Goal: Find specific page/section: Find specific page/section

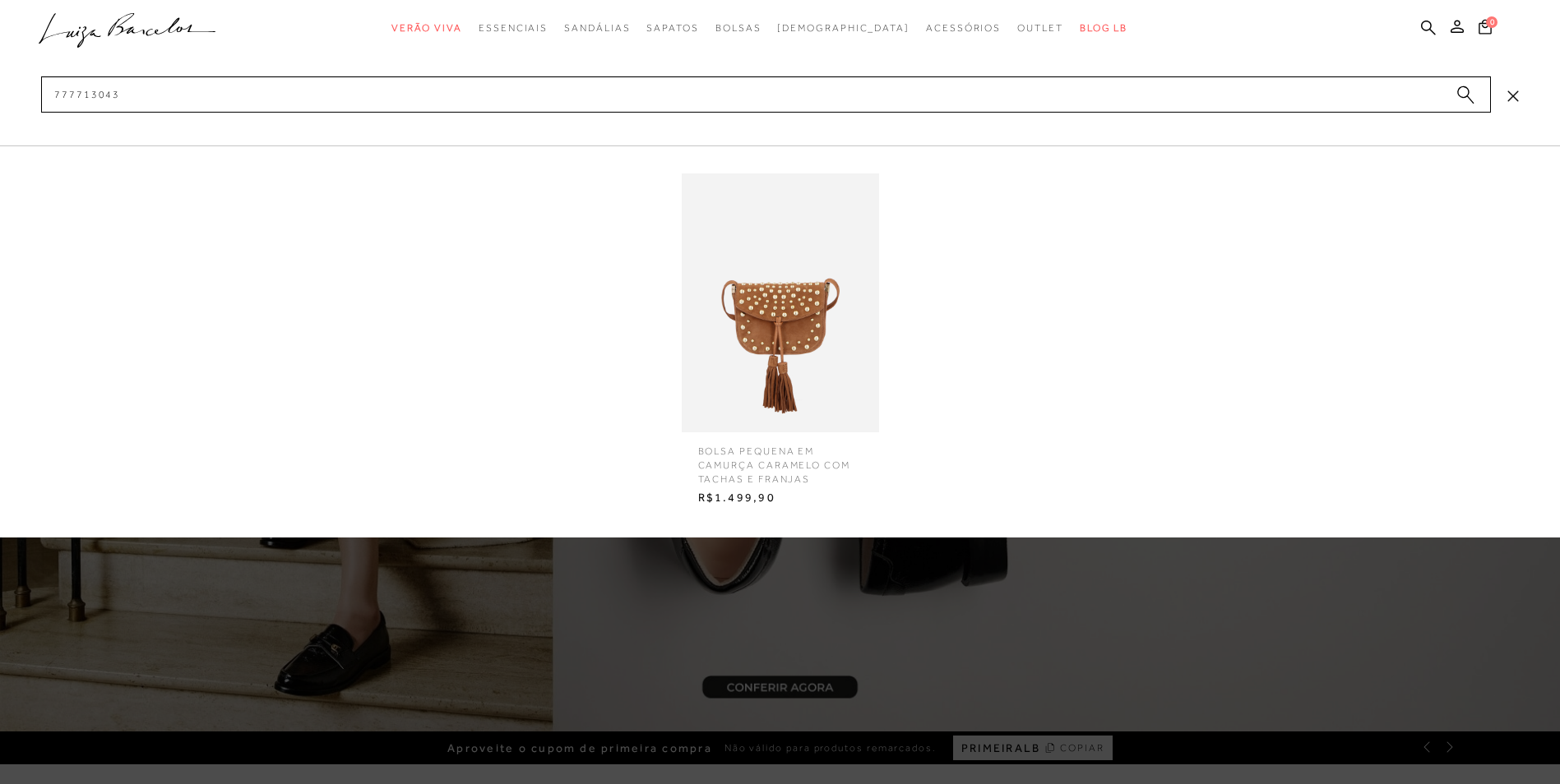
type input "777713043"
click at [787, 329] on img at bounding box center [780, 302] width 197 height 259
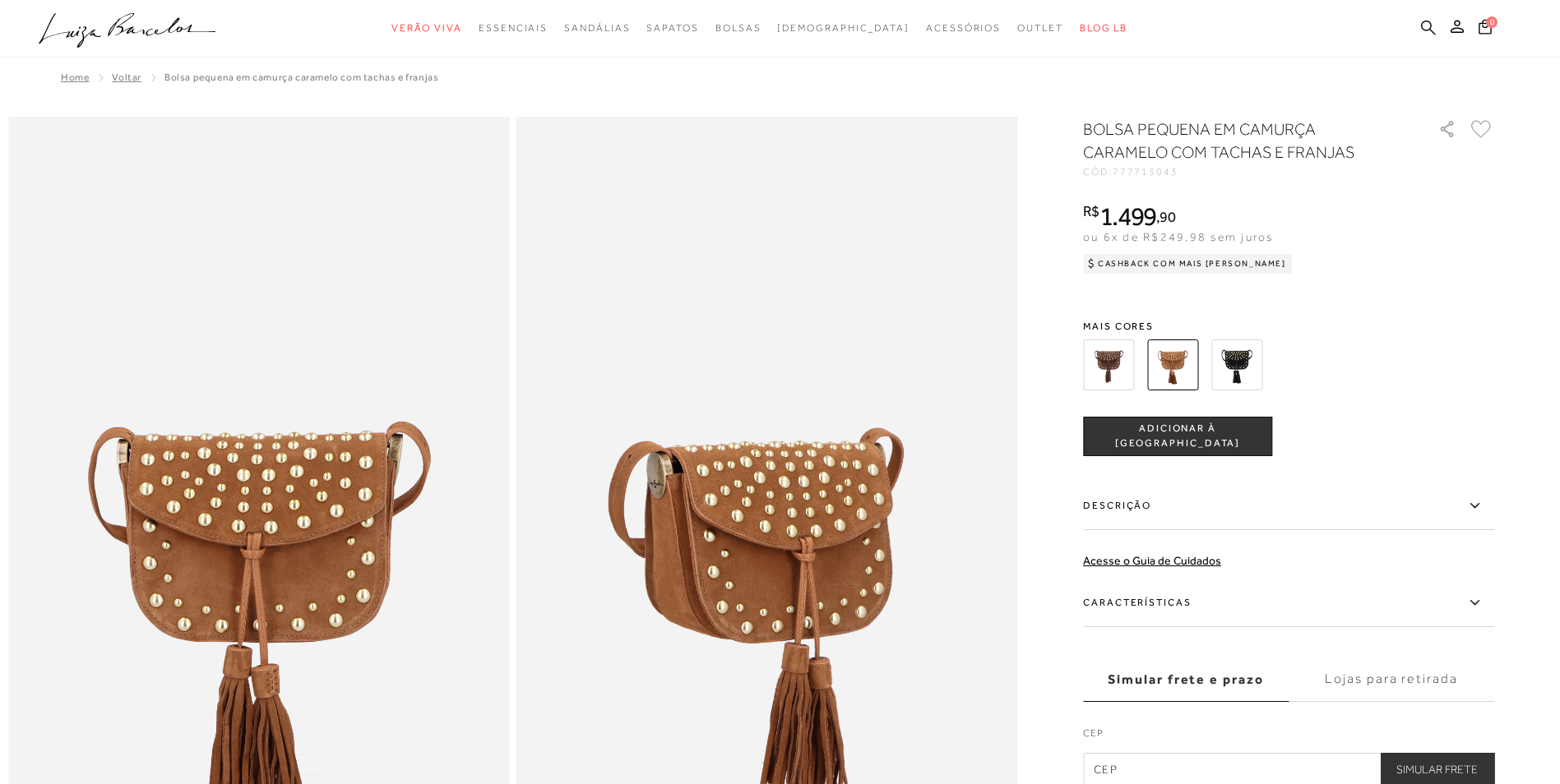
click at [1425, 24] on icon at bounding box center [1428, 28] width 15 height 16
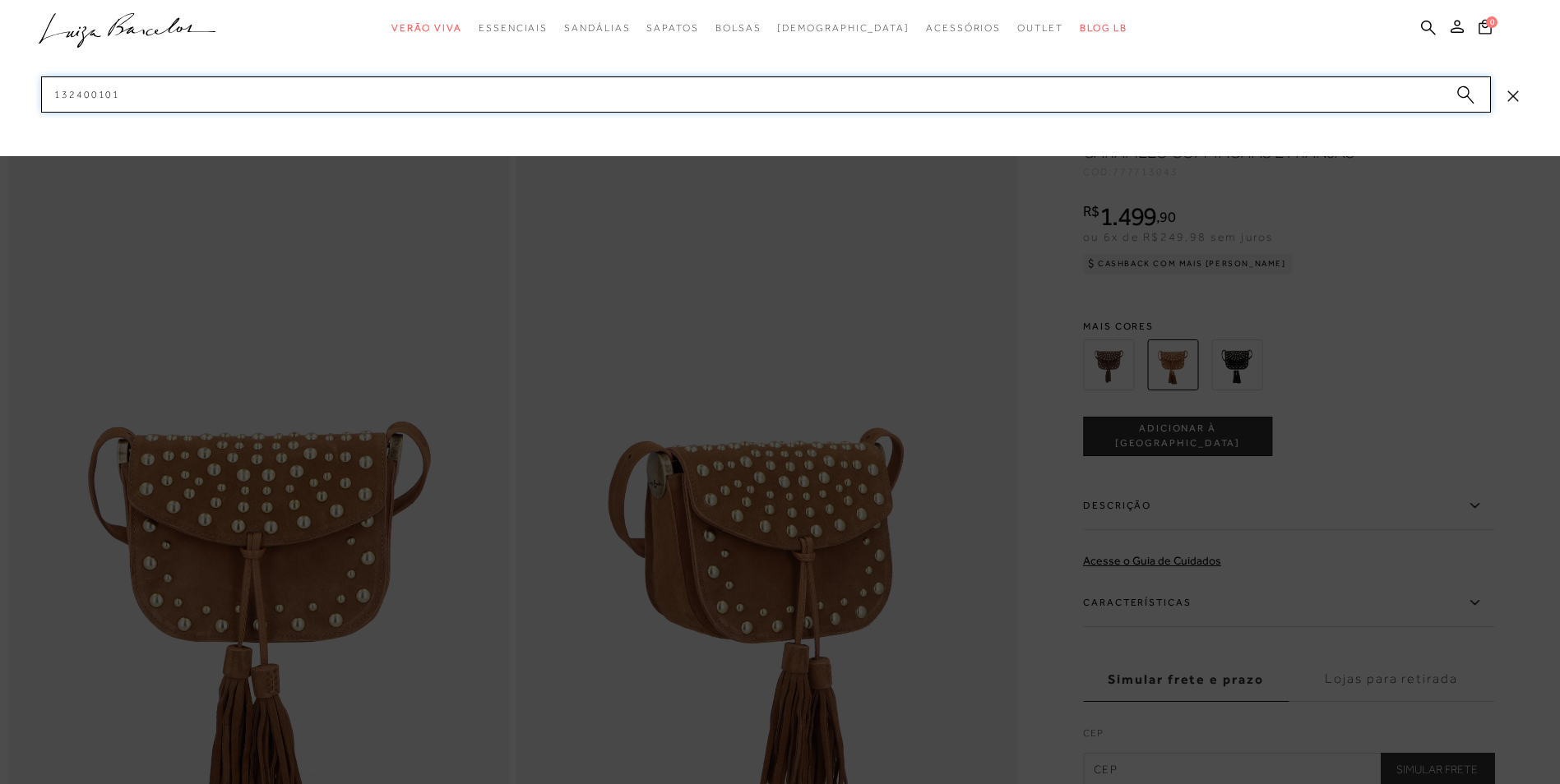
click at [635, 78] on input "132400101" at bounding box center [766, 95] width 1449 height 36
paste input "8000243"
type input "1"
type input "f"
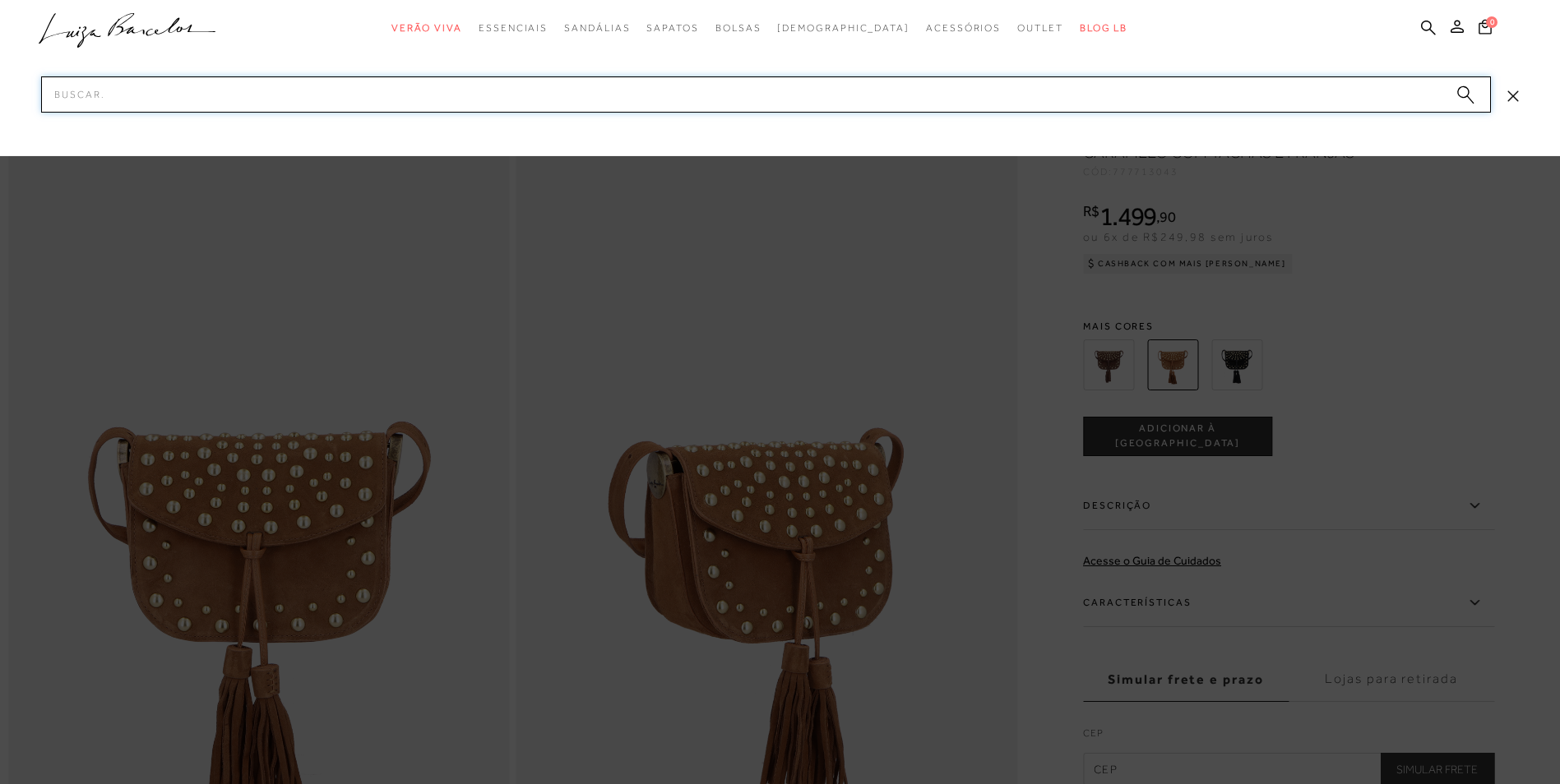
paste input "138000243"
type input "138000243"
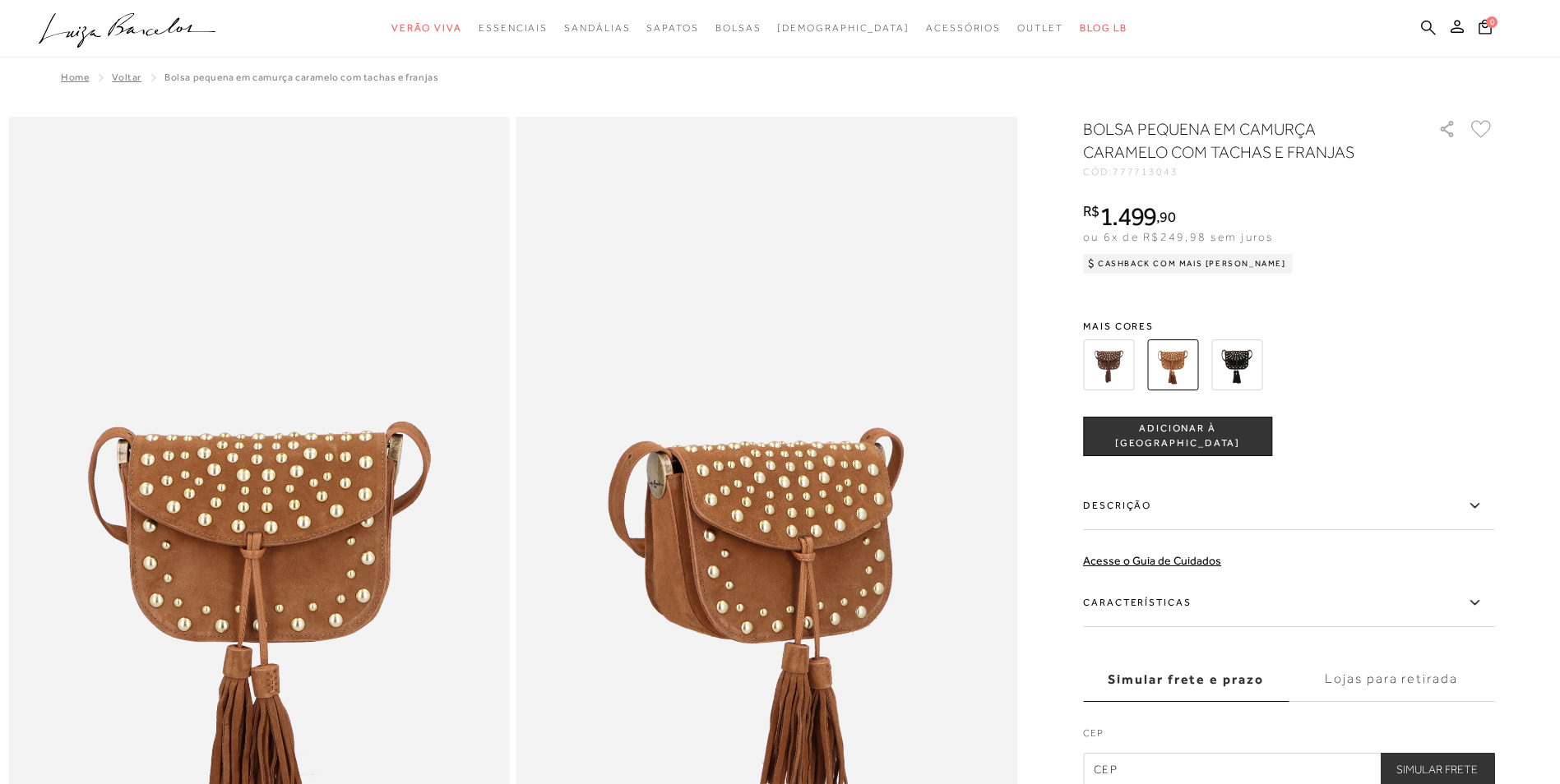
click at [1421, 36] on link at bounding box center [1428, 29] width 15 height 21
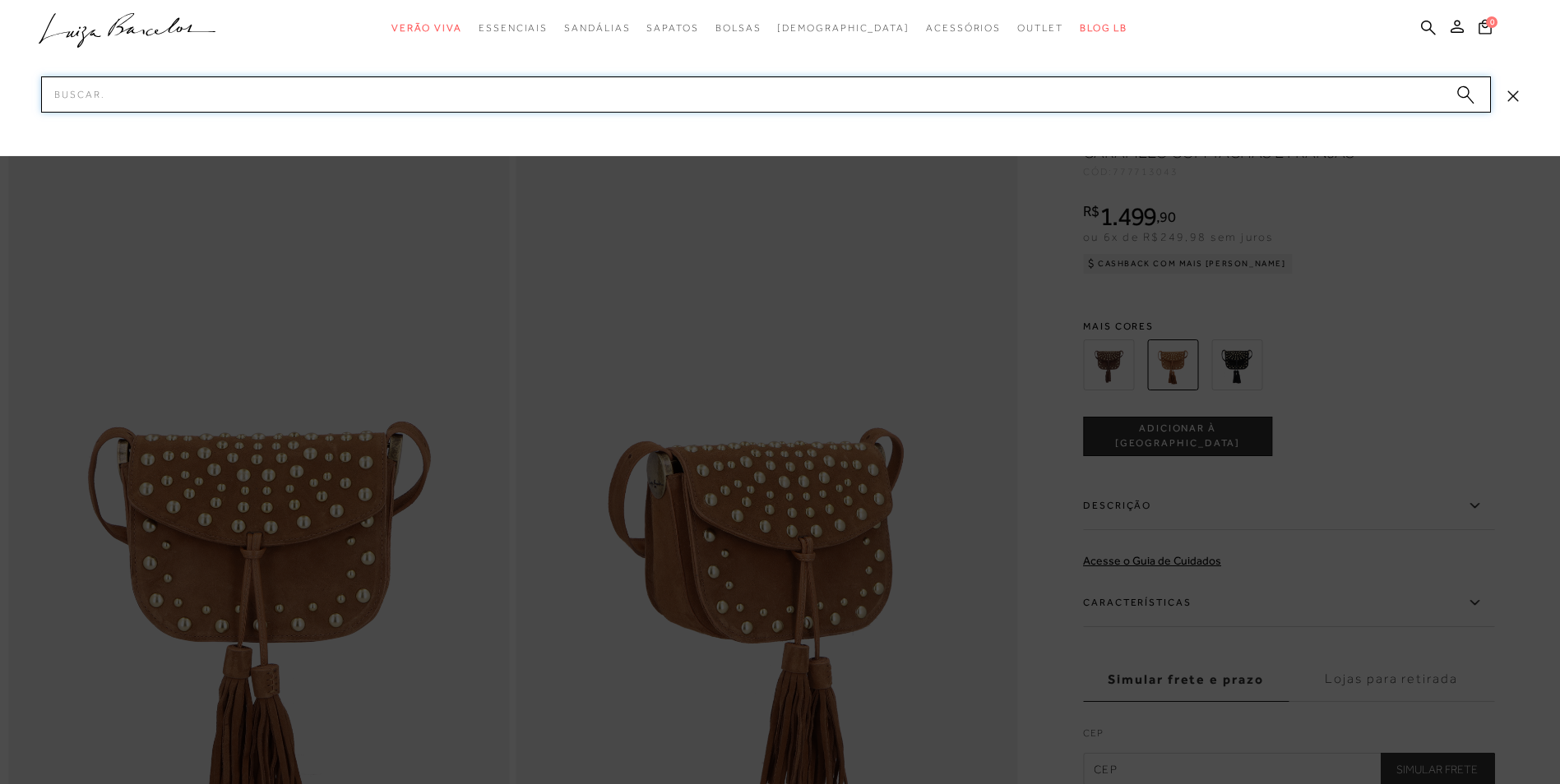
paste input "131800371"
paste input "010097"
paste input "47003"
paste input "500543"
type input "1"
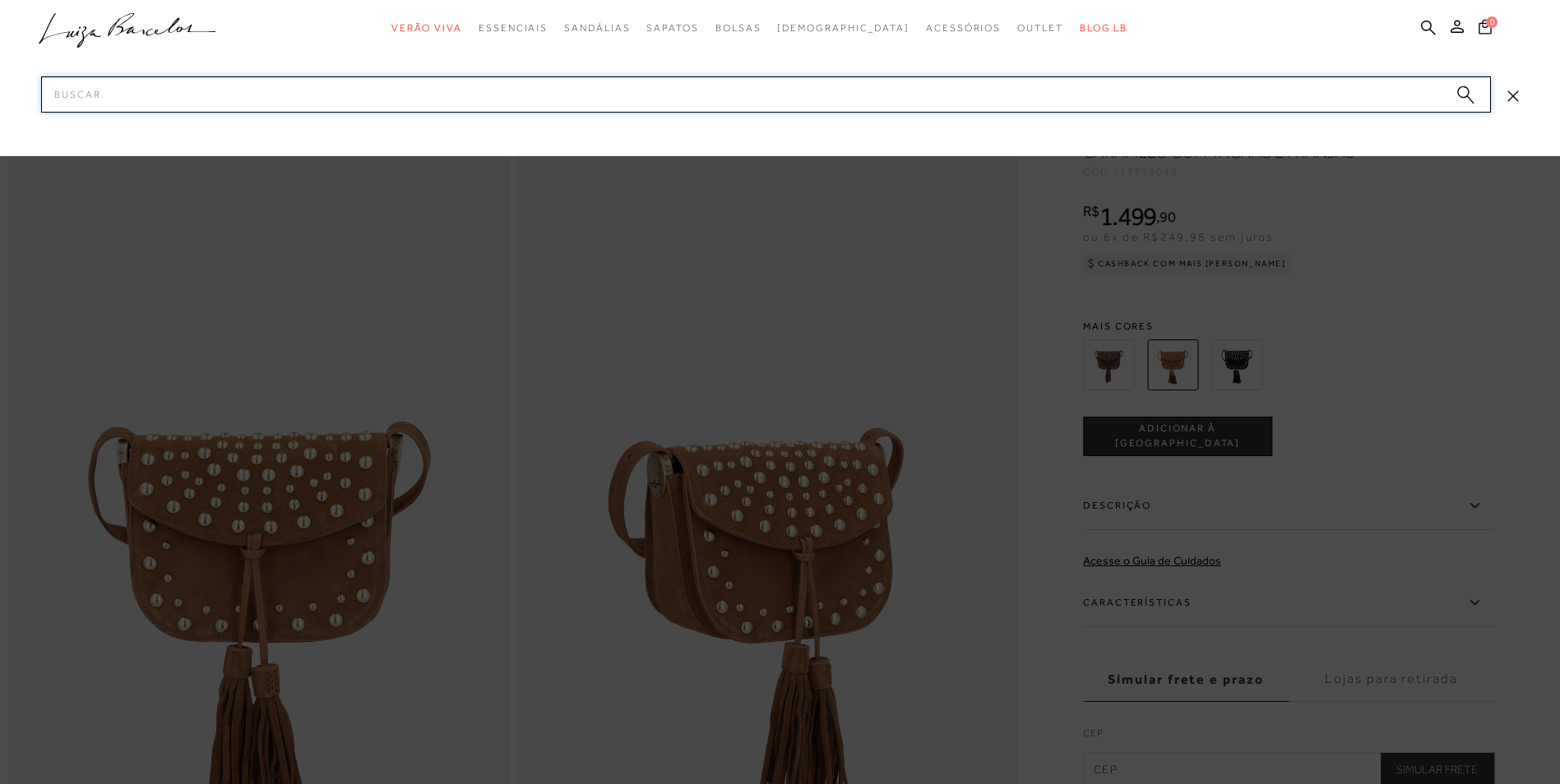
paste input "131500543"
type input "1"
paste input "131500543"
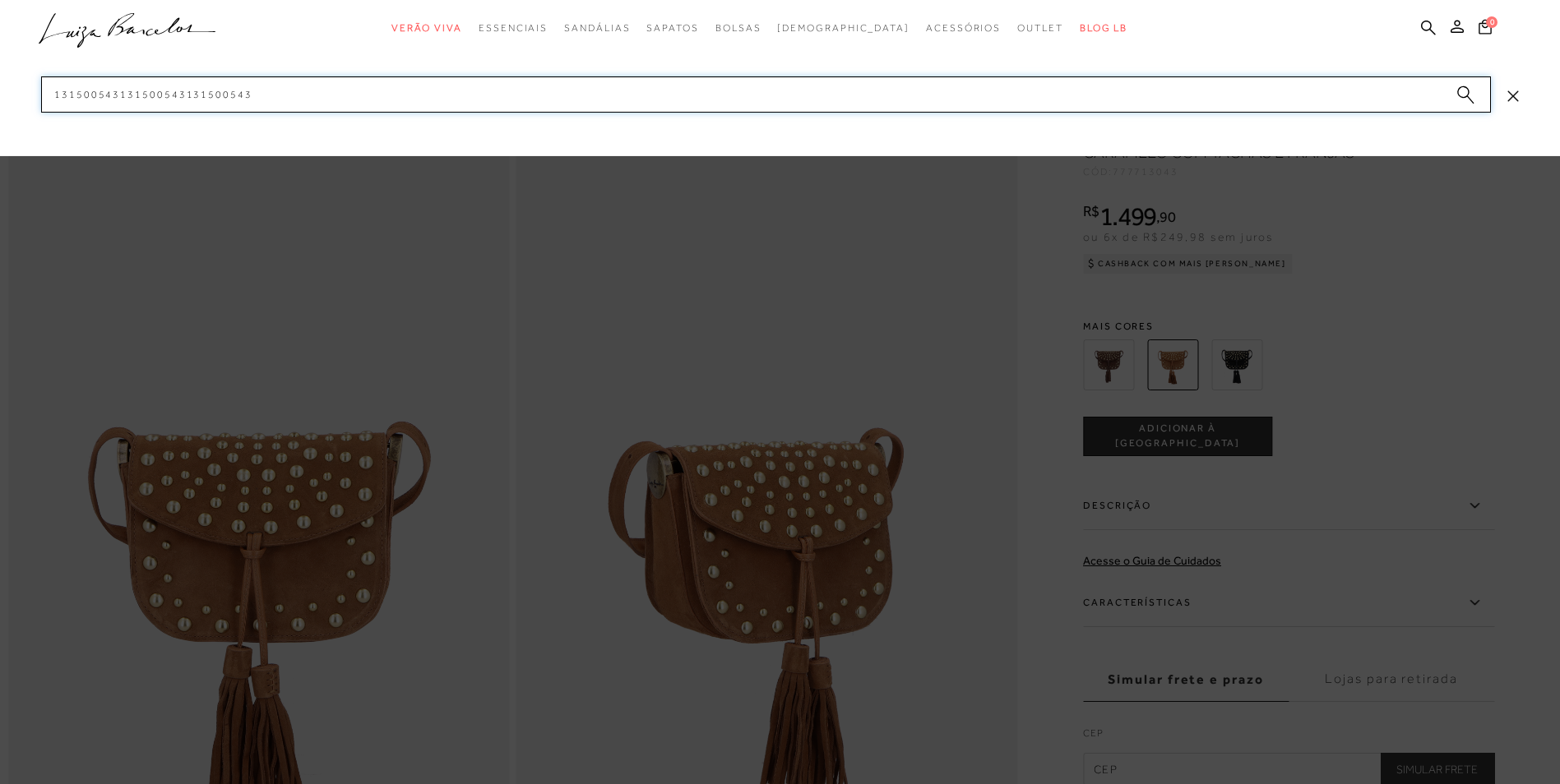
paste input "131500543"
type input "1"
paste input "131500543"
paste input "3240010"
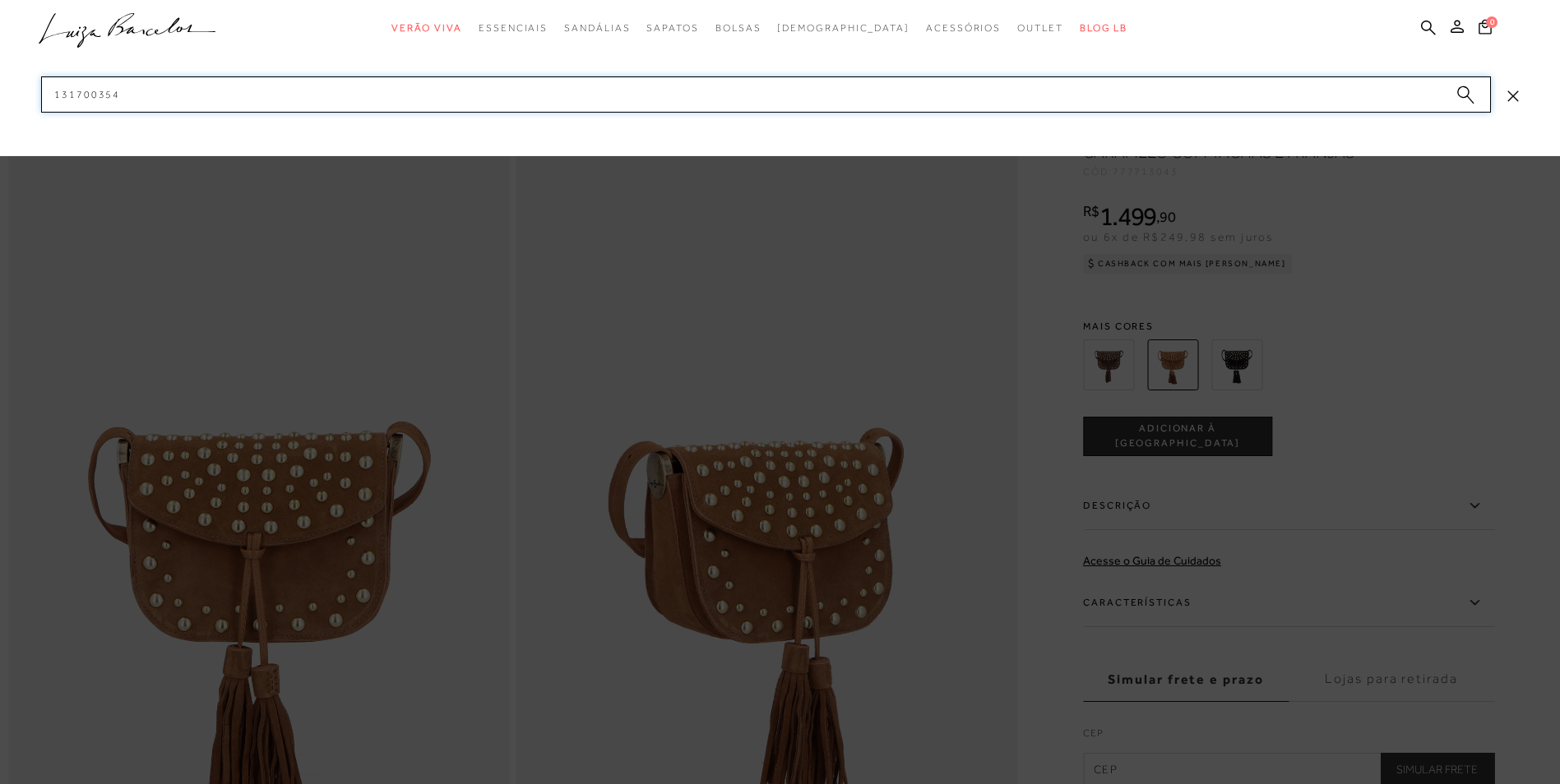
paste input "301212"
paste input "15300551"
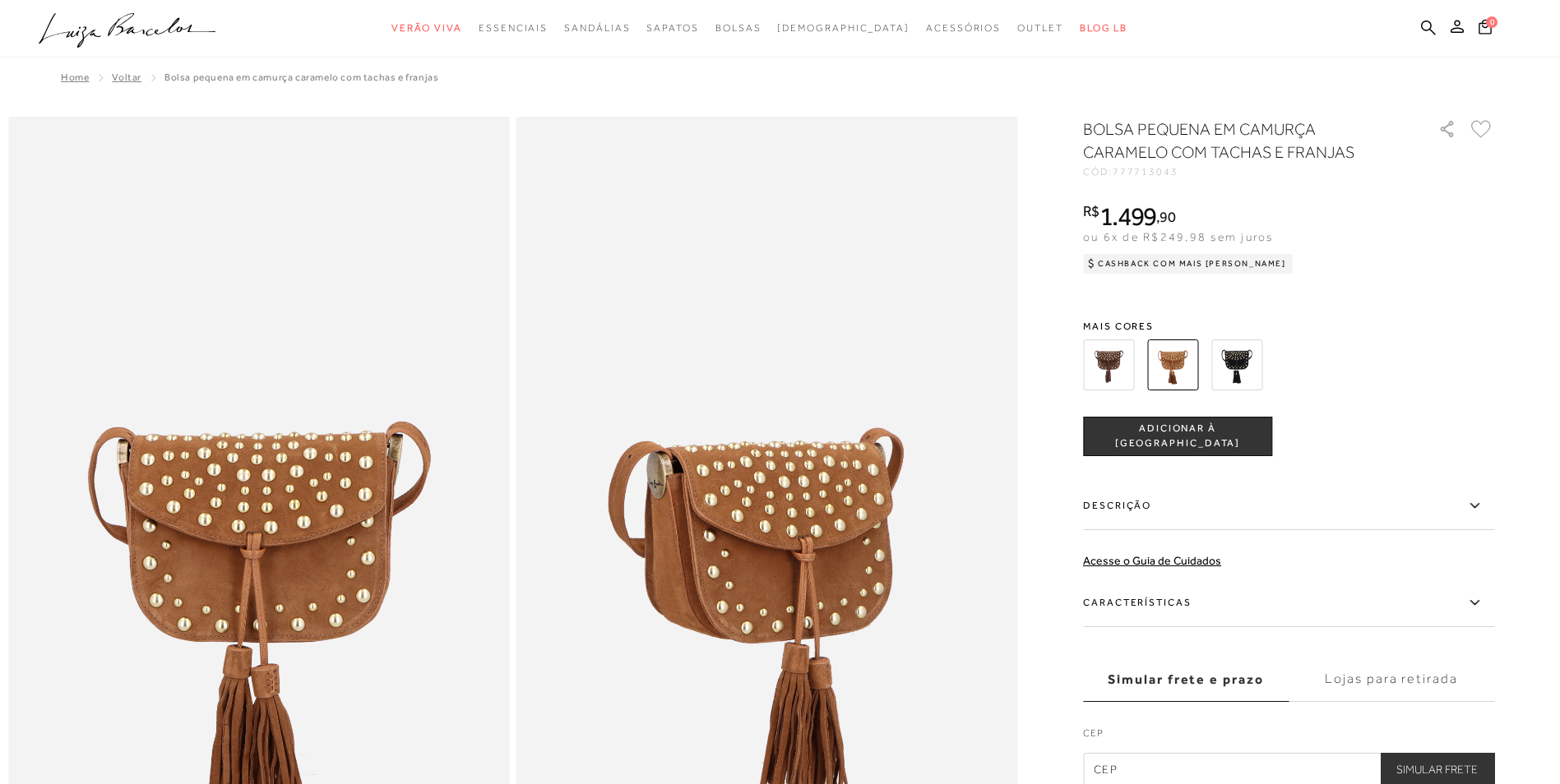
click at [1418, 31] on ul ".a{fill-rule:evenodd;} Verão Viva Em alta Favoritos das Influenciadoras Apostas…" at bounding box center [768, 28] width 1457 height 31
click at [1427, 32] on icon at bounding box center [1428, 28] width 15 height 16
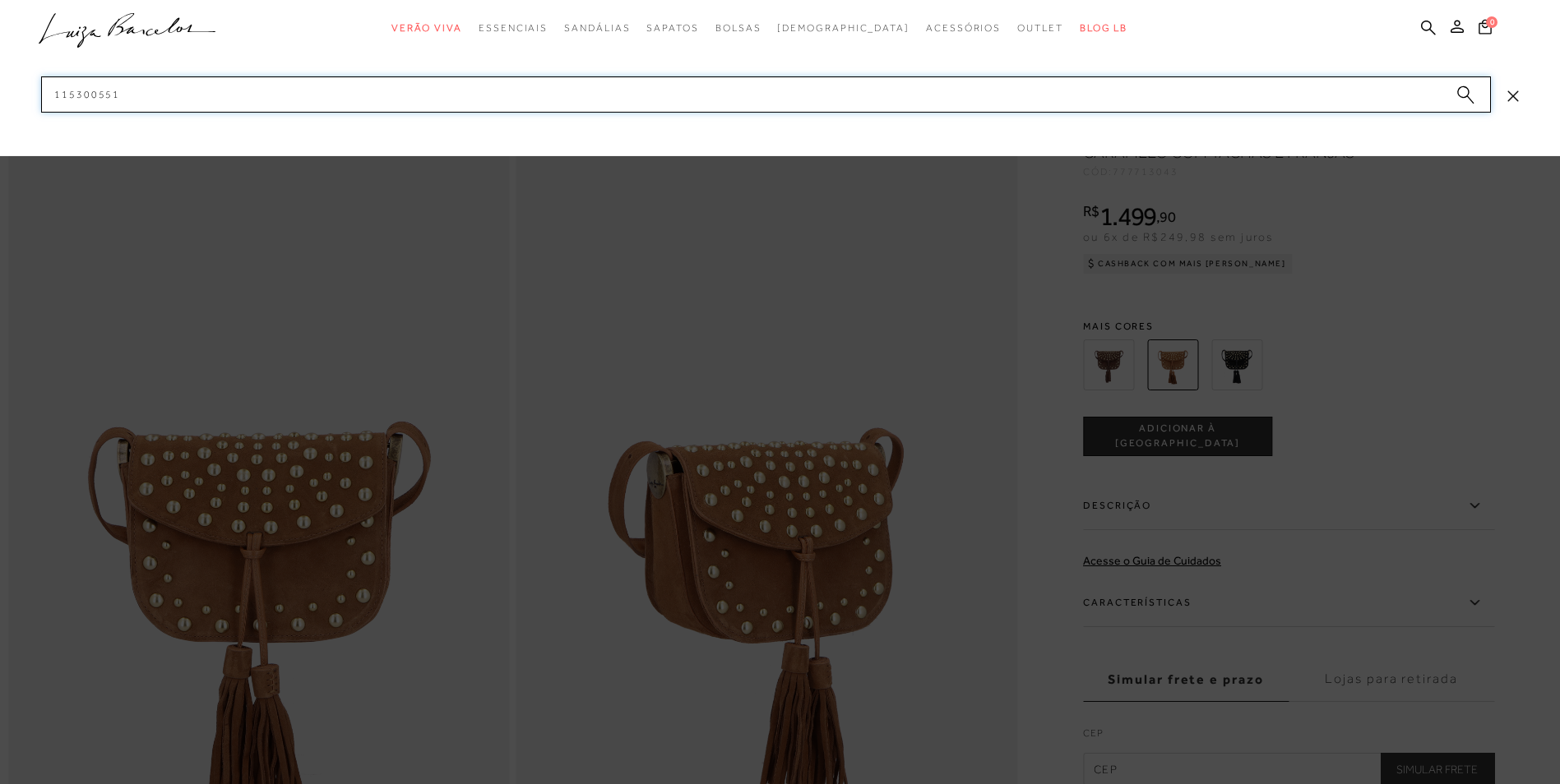
click at [930, 100] on input "115300551" at bounding box center [766, 95] width 1449 height 36
paste input "31800373"
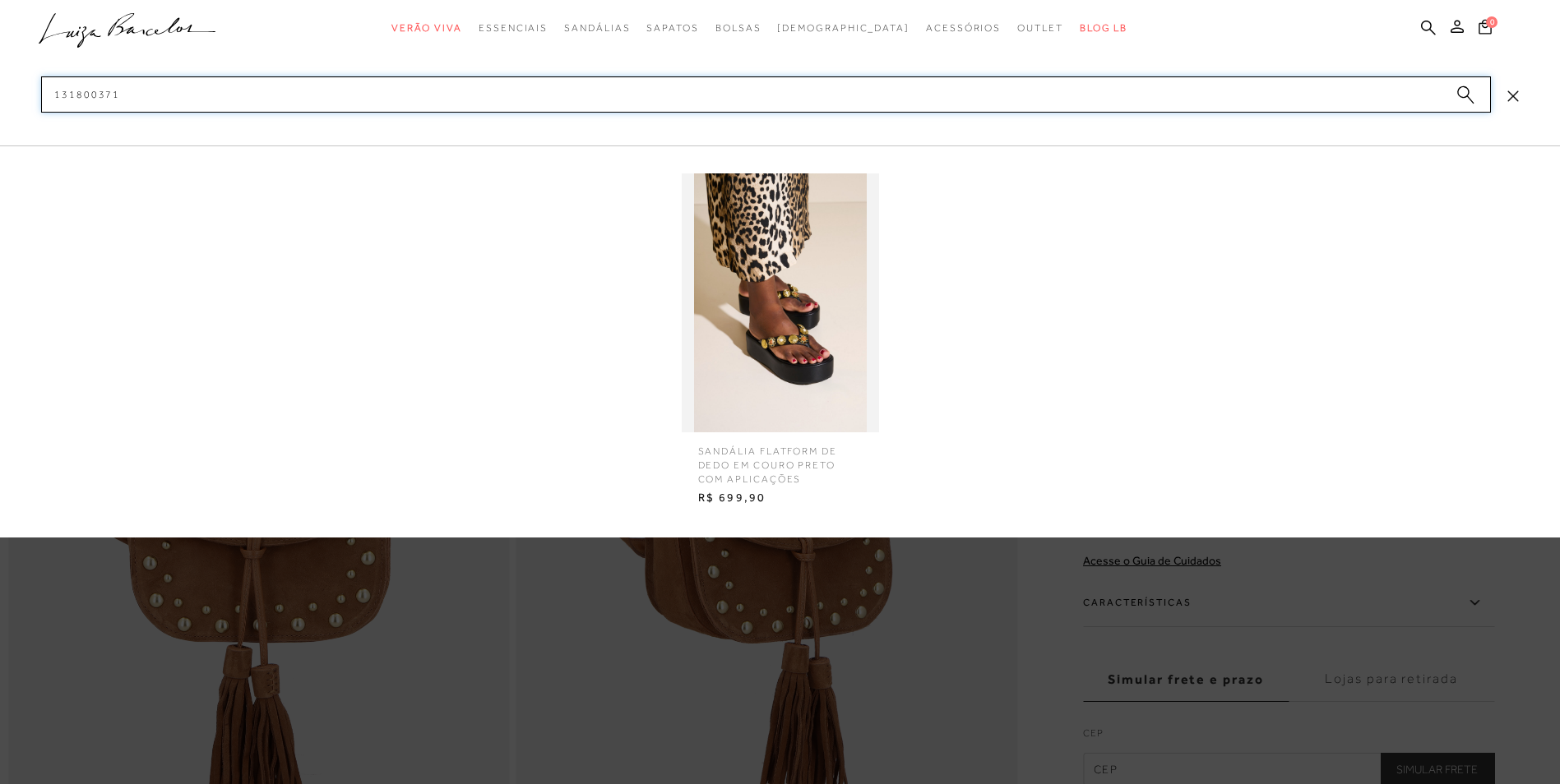
type input "131800371"
